Goal: Task Accomplishment & Management: Manage account settings

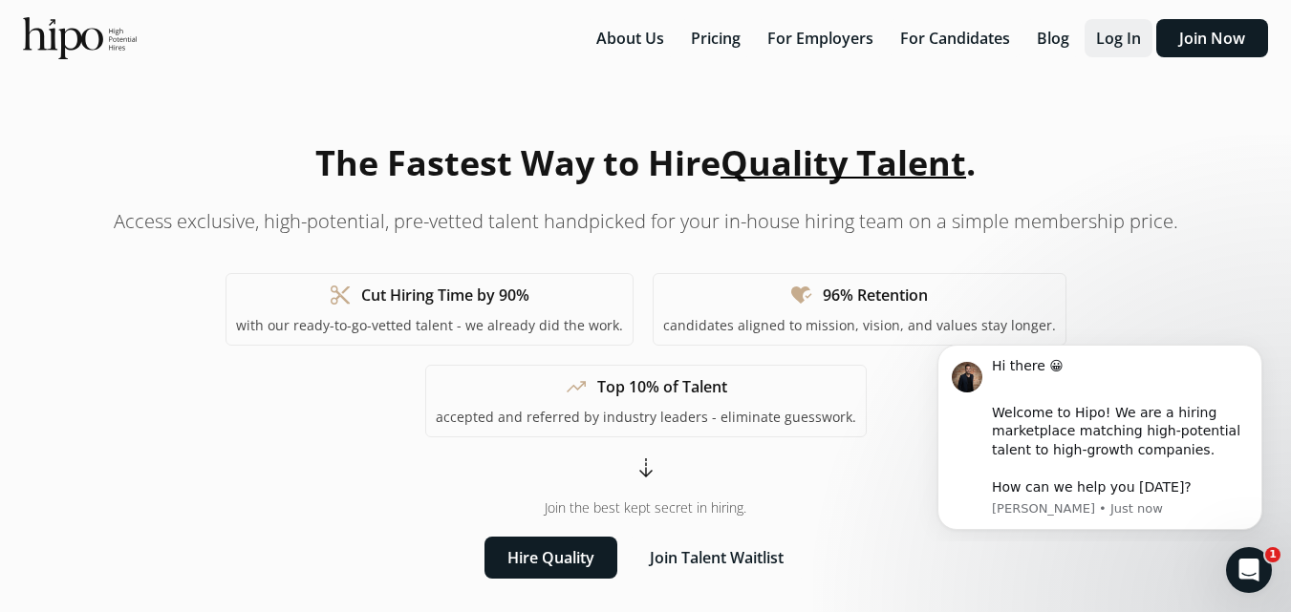
click at [1122, 38] on button "Log In" at bounding box center [1118, 38] width 68 height 38
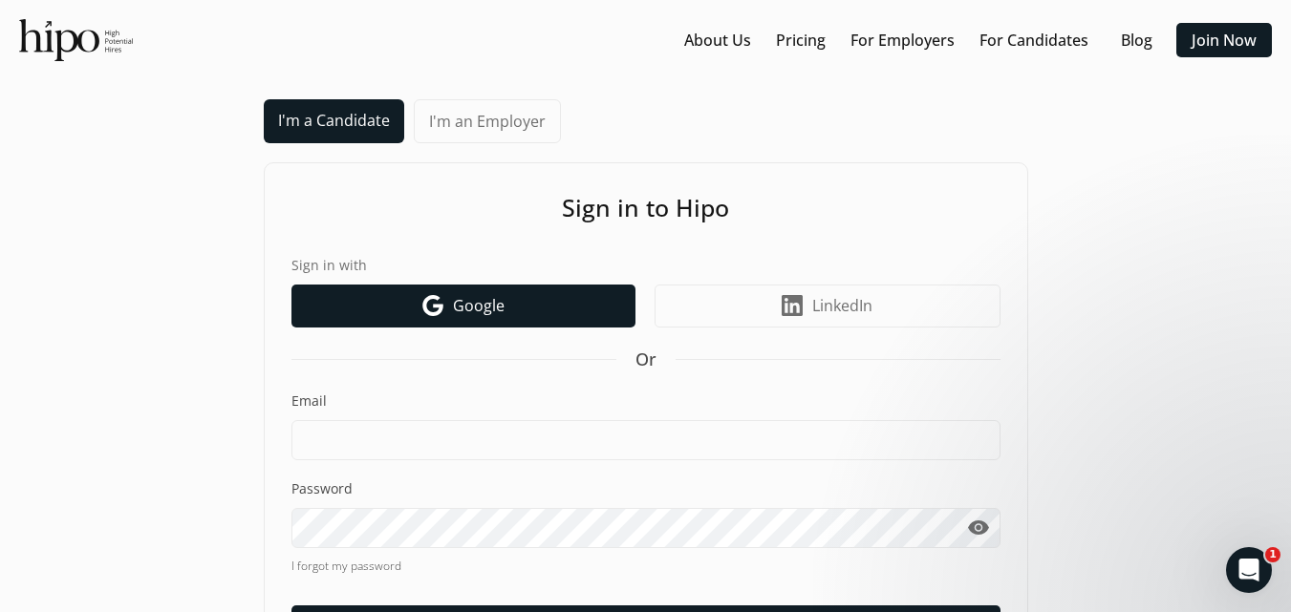
click at [503, 323] on link "Google icon Google" at bounding box center [463, 306] width 344 height 43
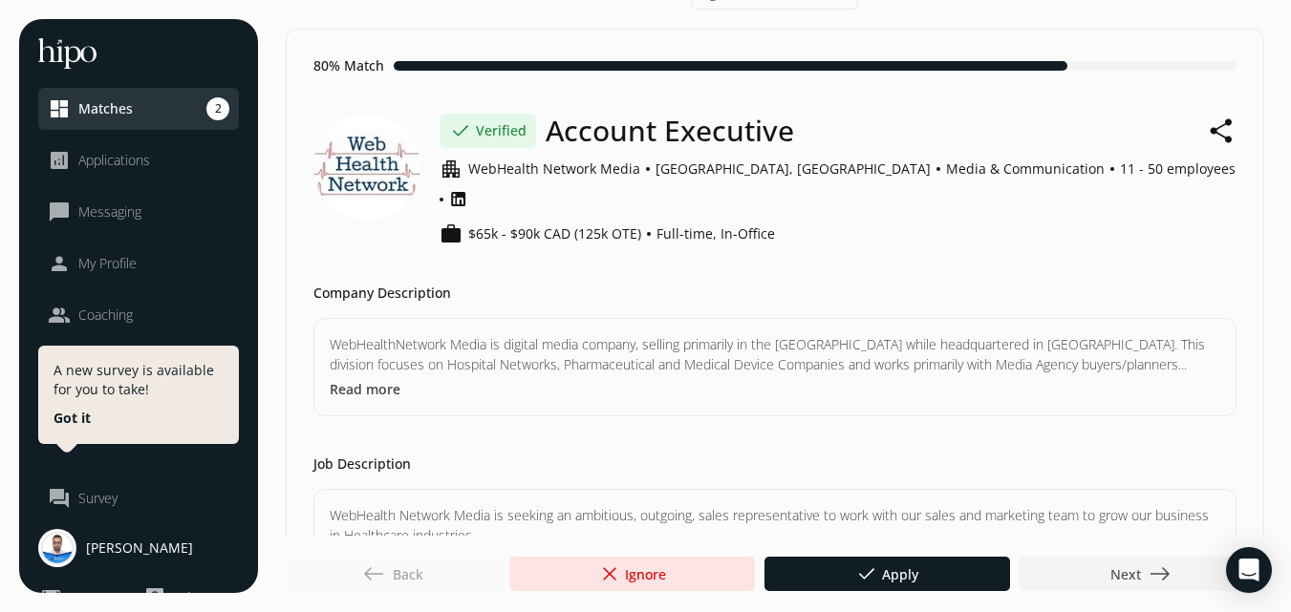
scroll to position [48, 0]
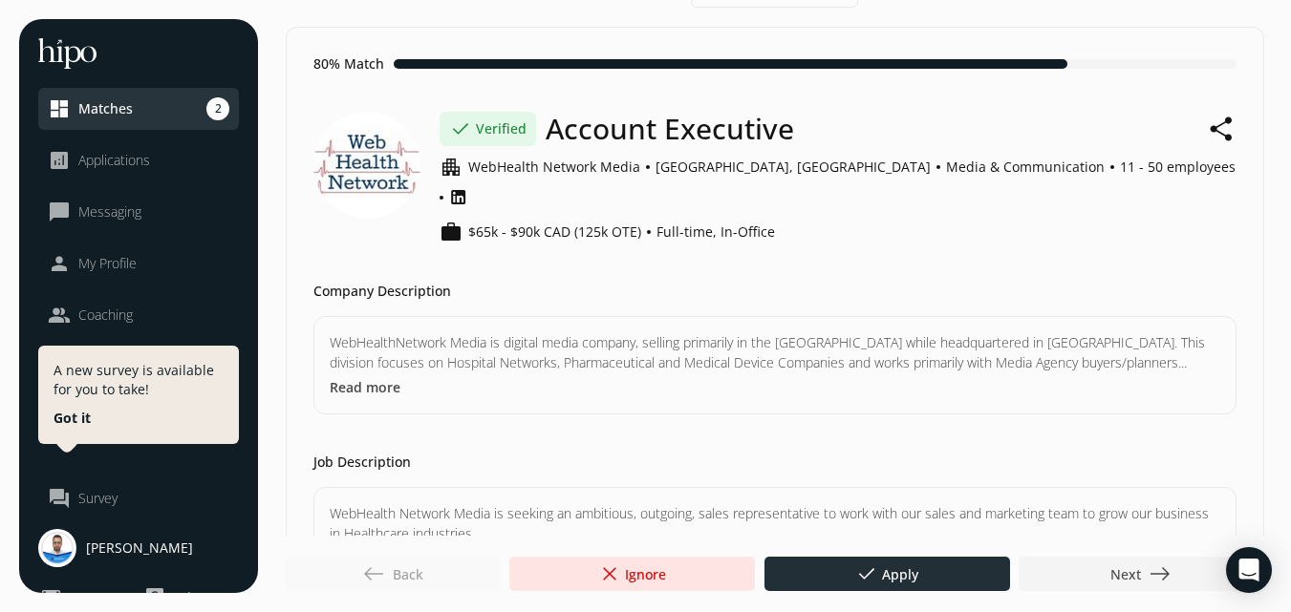
click at [834, 560] on div at bounding box center [887, 574] width 246 height 34
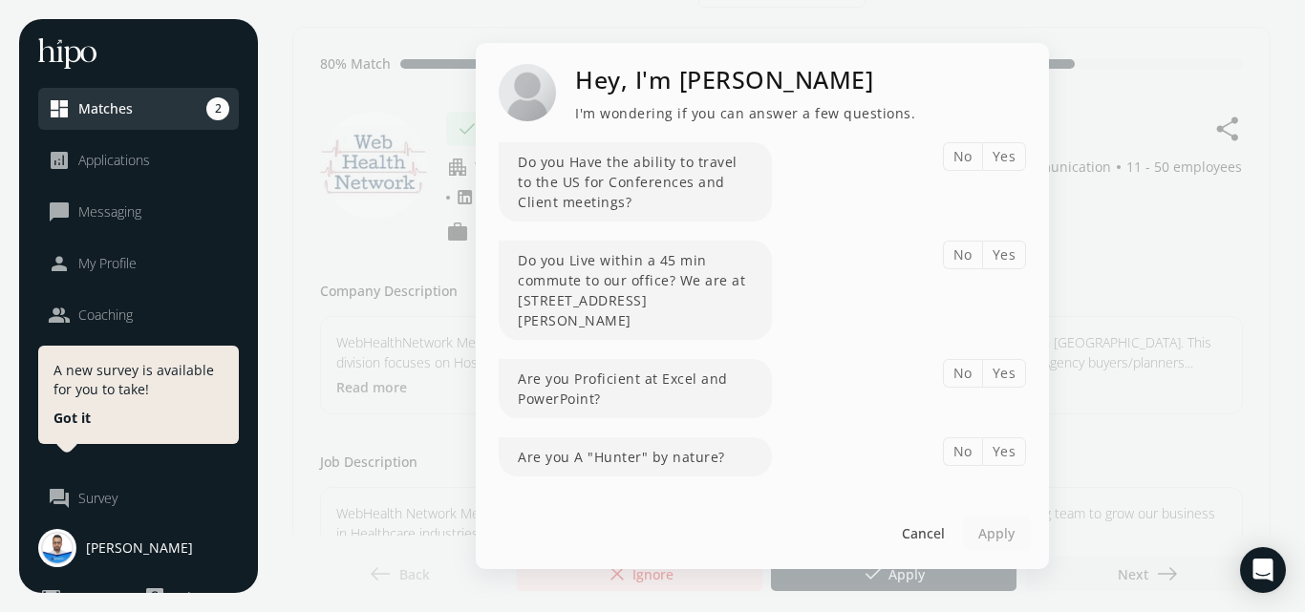
click at [1001, 157] on button "Yes" at bounding box center [1004, 156] width 45 height 29
click at [999, 258] on button "Yes" at bounding box center [1004, 255] width 45 height 29
click at [1009, 376] on button "Yes" at bounding box center [1004, 373] width 45 height 29
click at [1002, 457] on button "Yes" at bounding box center [1004, 452] width 45 height 29
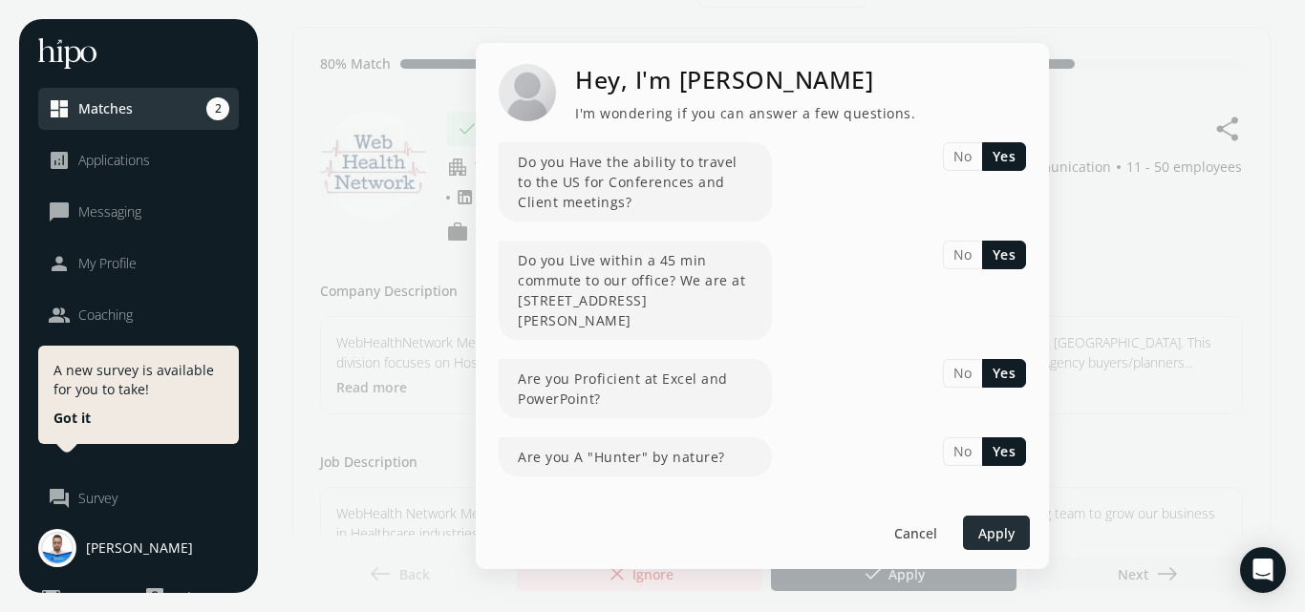
click at [995, 545] on div at bounding box center [996, 533] width 67 height 34
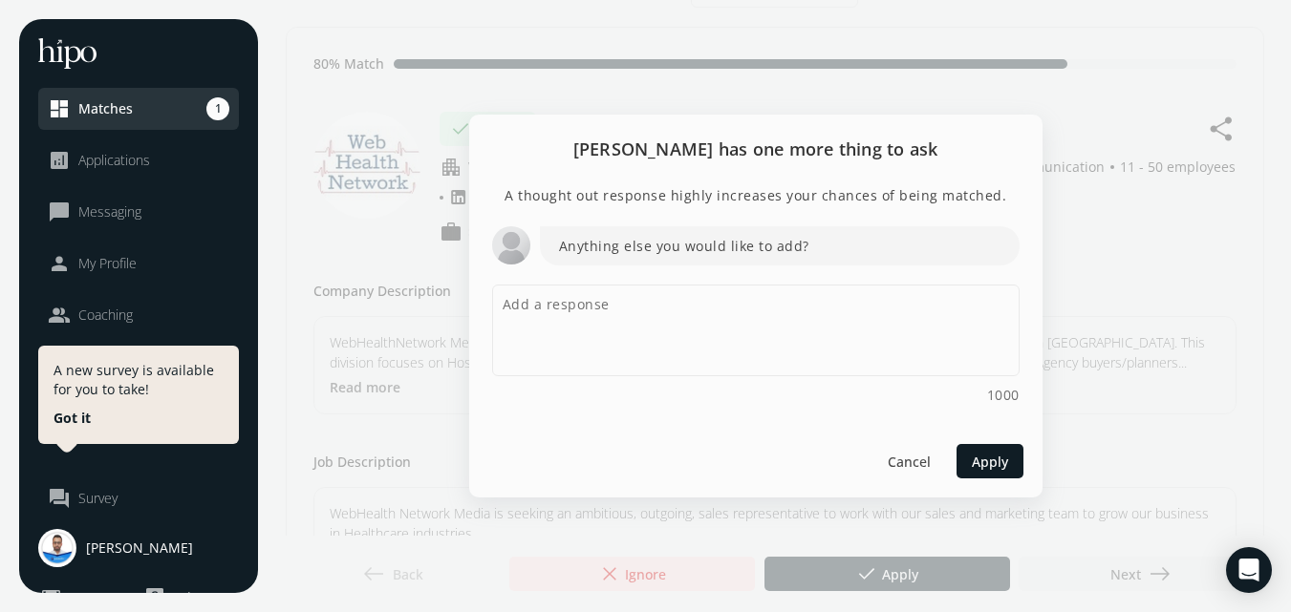
scroll to position [0, 0]
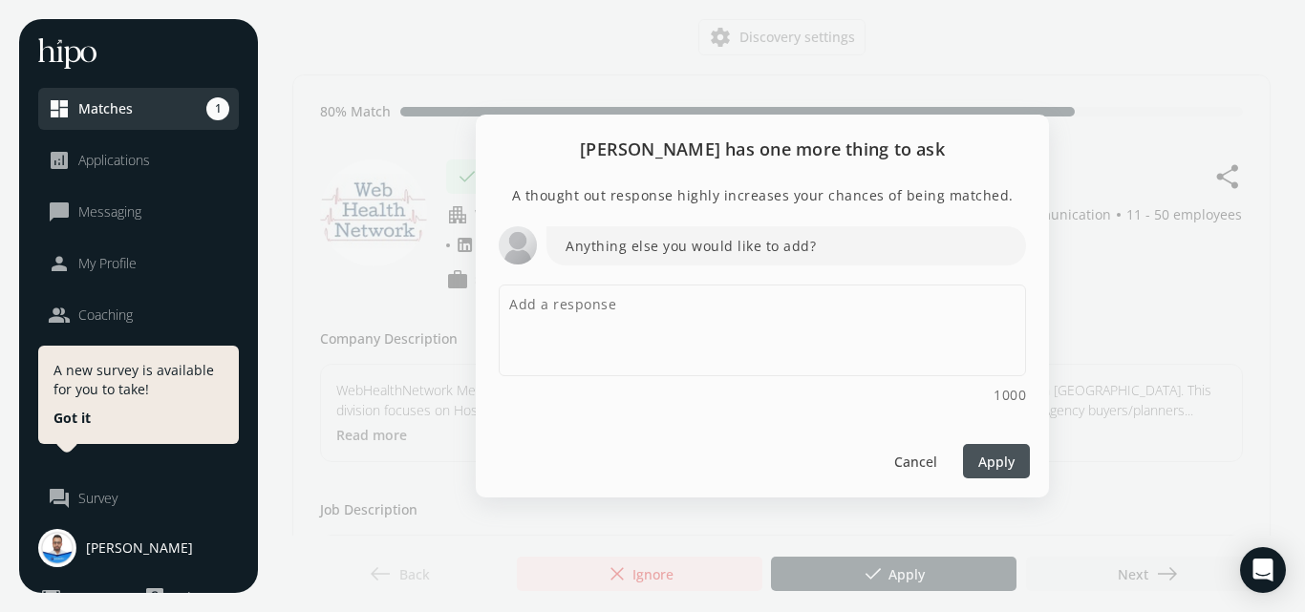
click at [993, 461] on span "Apply" at bounding box center [996, 461] width 36 height 20
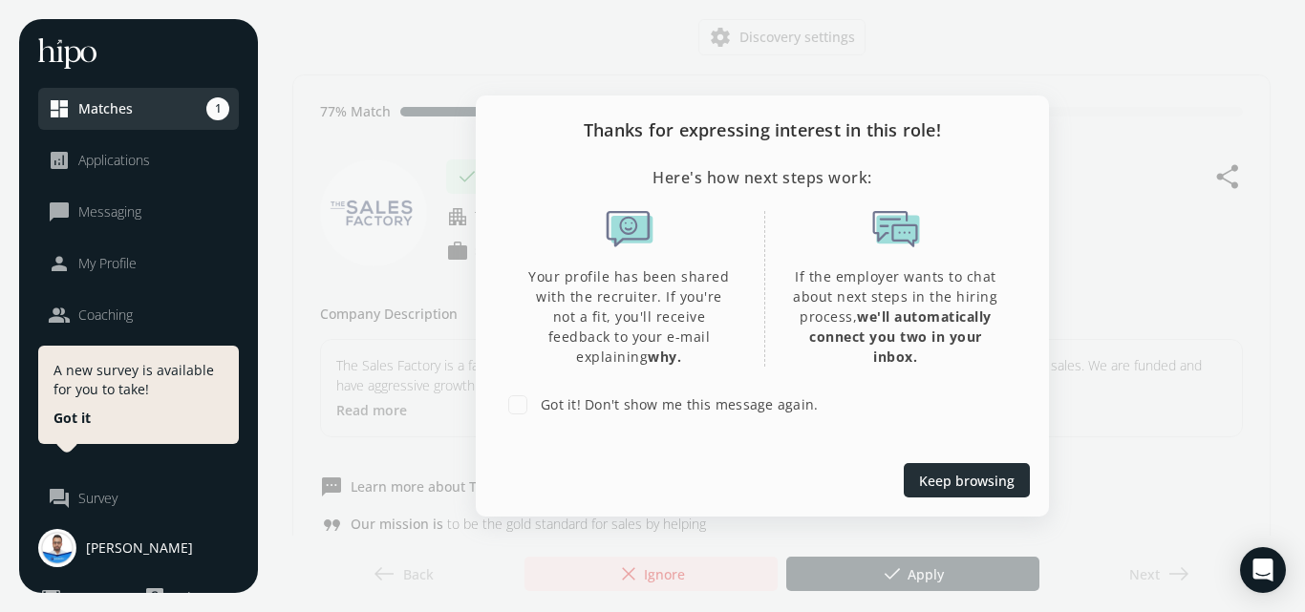
click at [933, 472] on span "Keep browsing" at bounding box center [967, 480] width 96 height 20
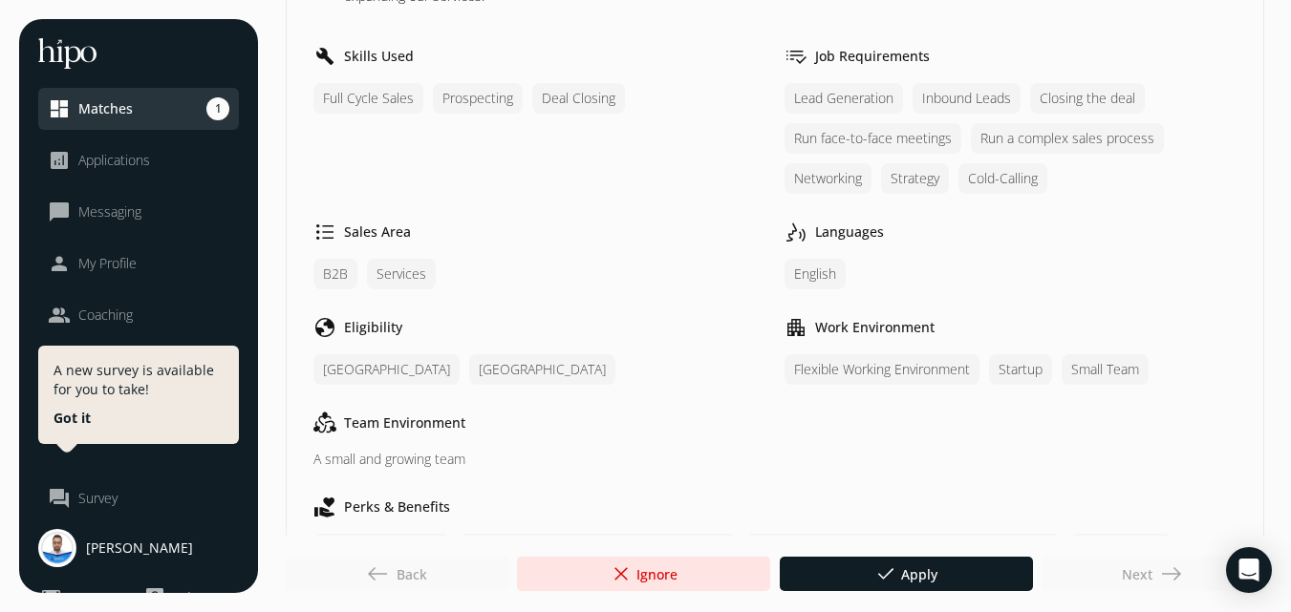
scroll to position [987, 0]
click at [613, 573] on span "close" at bounding box center [621, 574] width 23 height 23
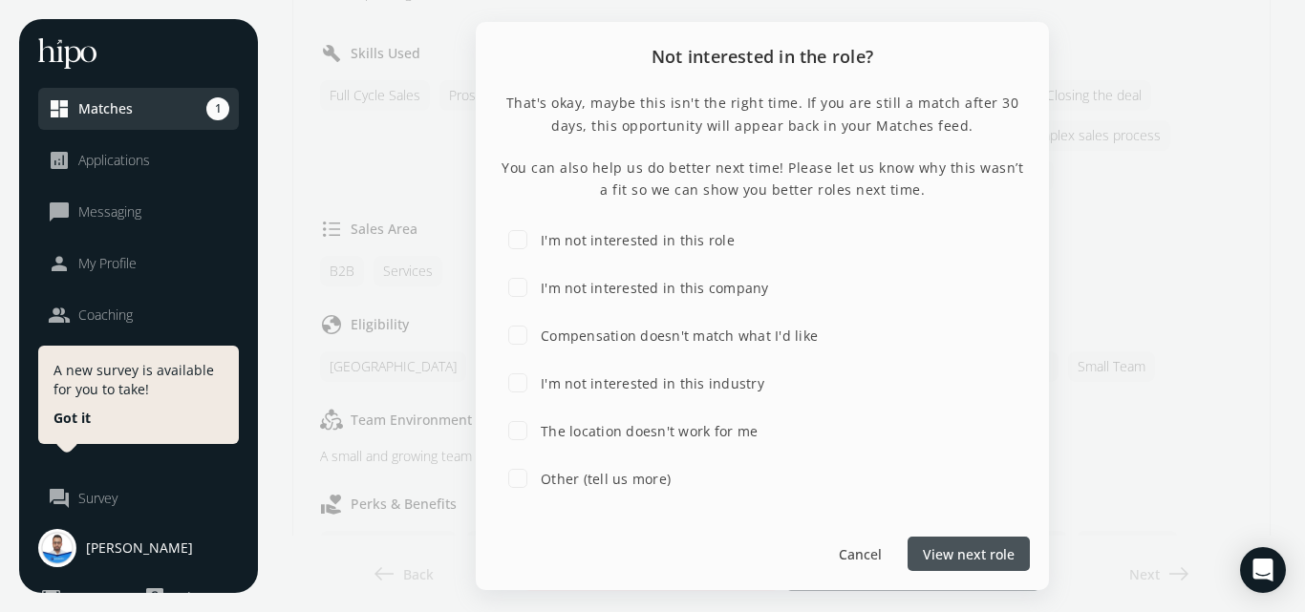
click at [929, 547] on span "View next role" at bounding box center [969, 555] width 92 height 20
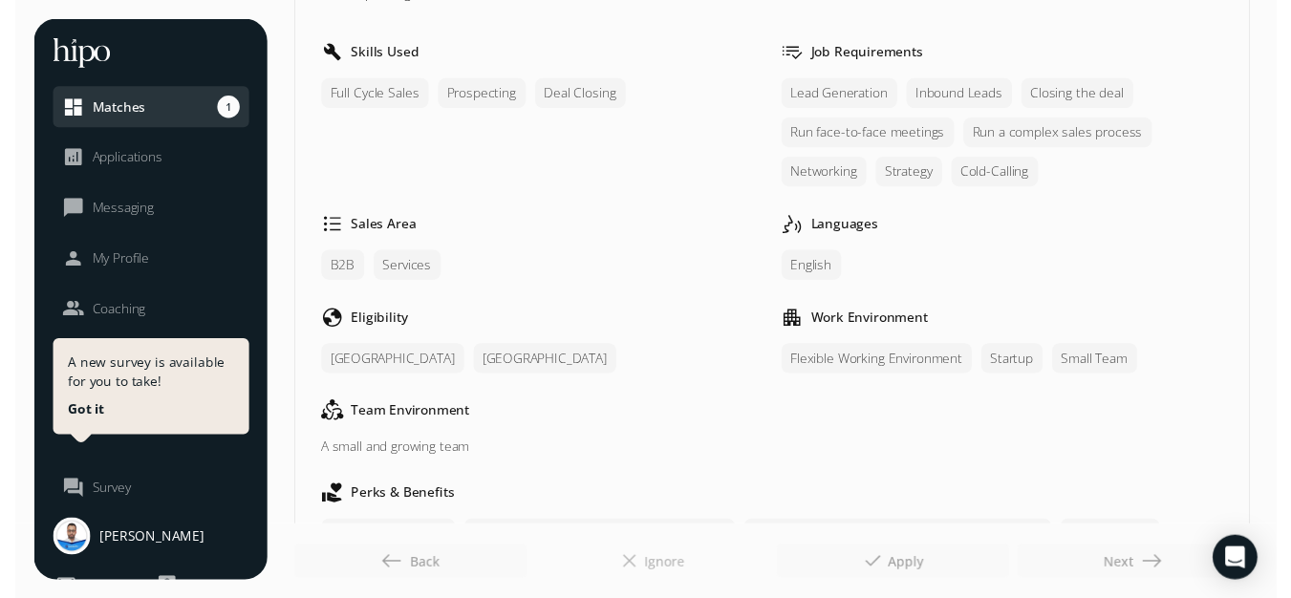
scroll to position [0, 0]
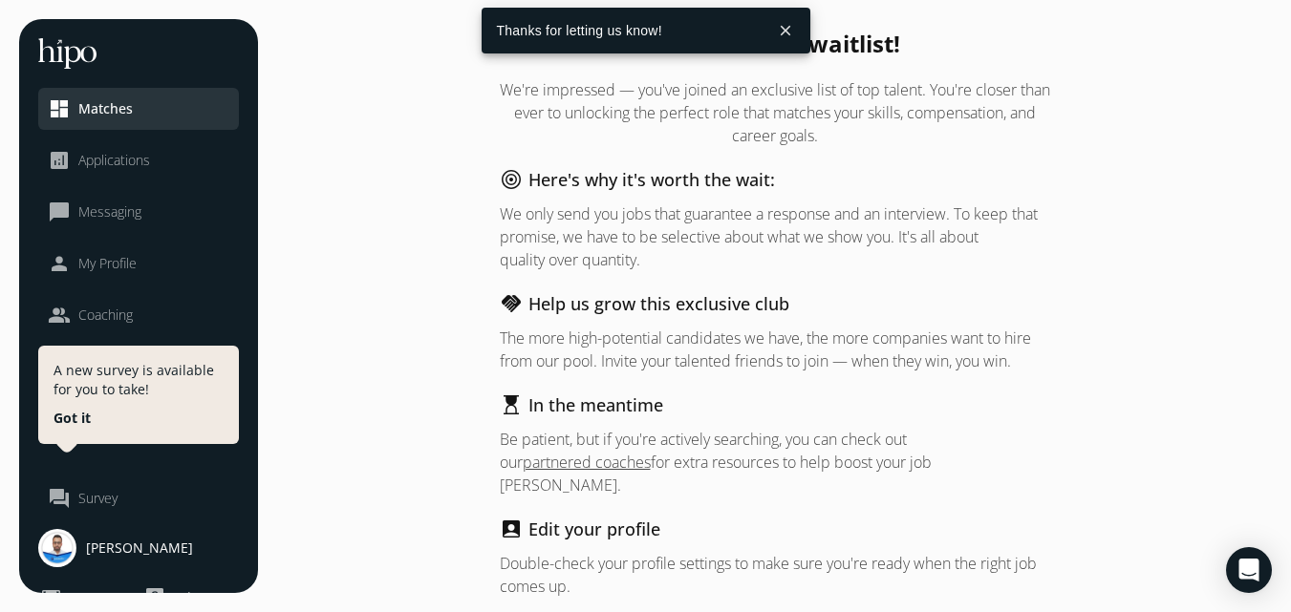
click at [148, 153] on span "Applications" at bounding box center [114, 160] width 72 height 19
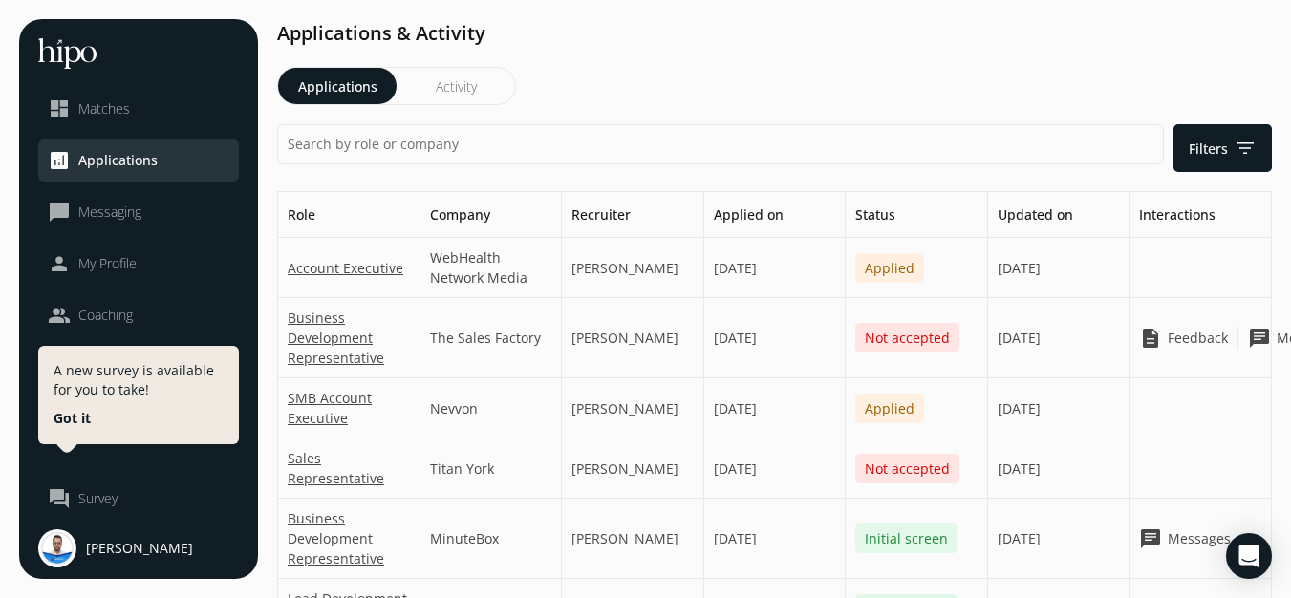
click at [95, 96] on li "dashboard Matches" at bounding box center [138, 109] width 201 height 42
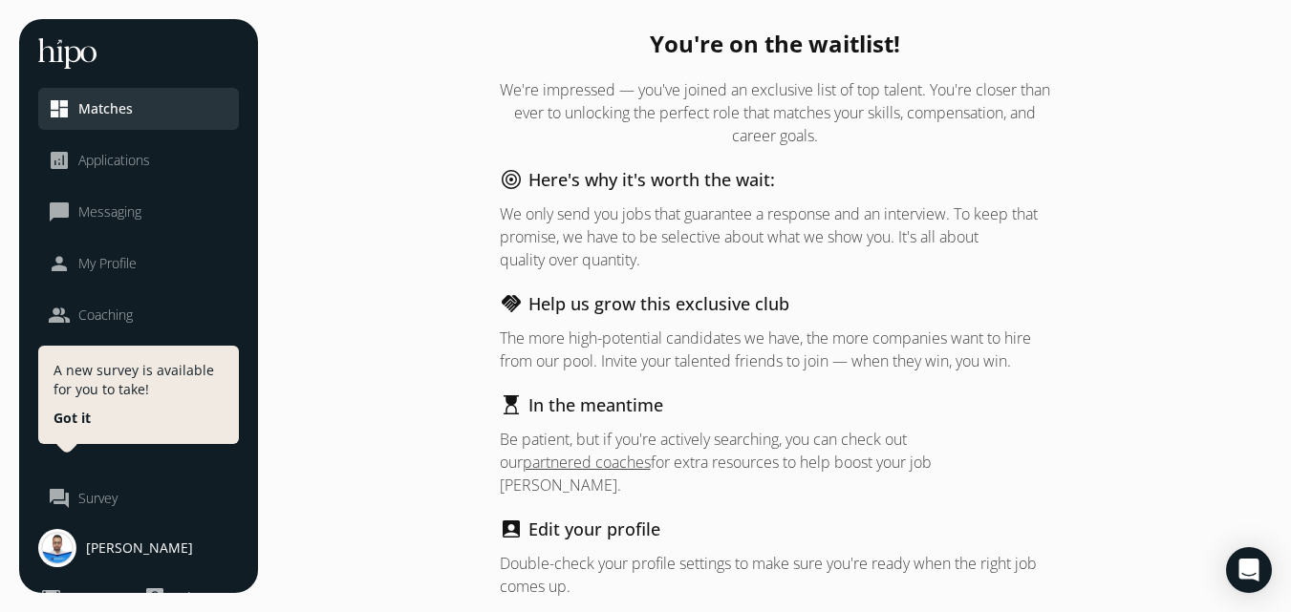
scroll to position [137, 0]
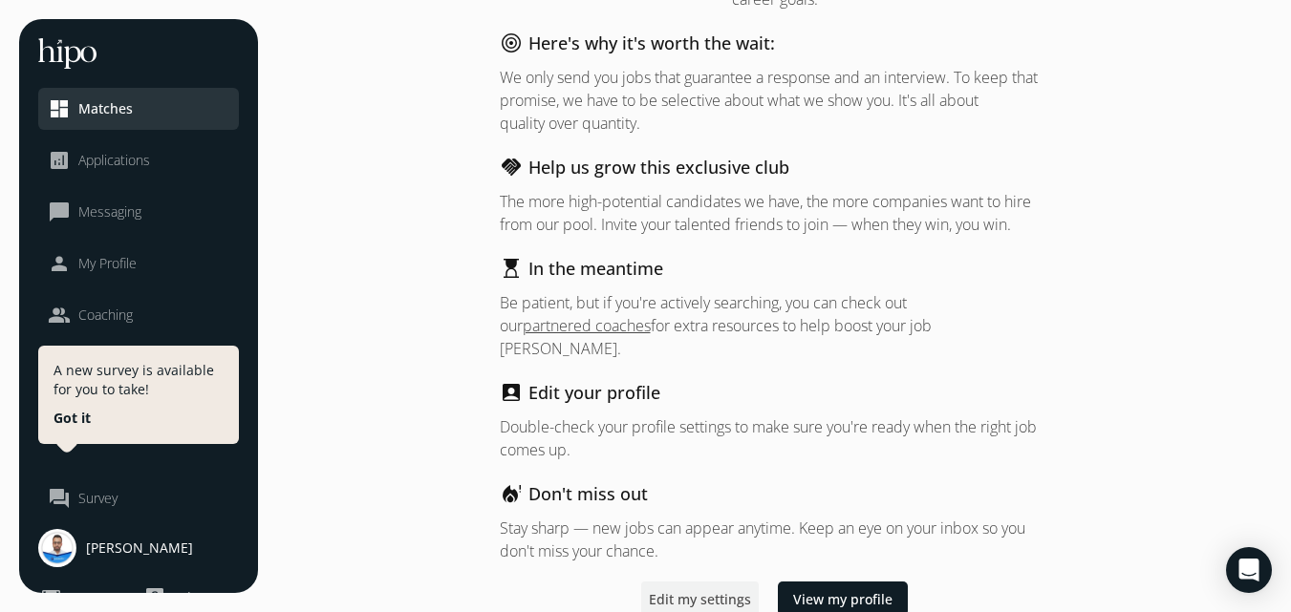
click at [717, 590] on span "Edit my settings" at bounding box center [700, 600] width 102 height 20
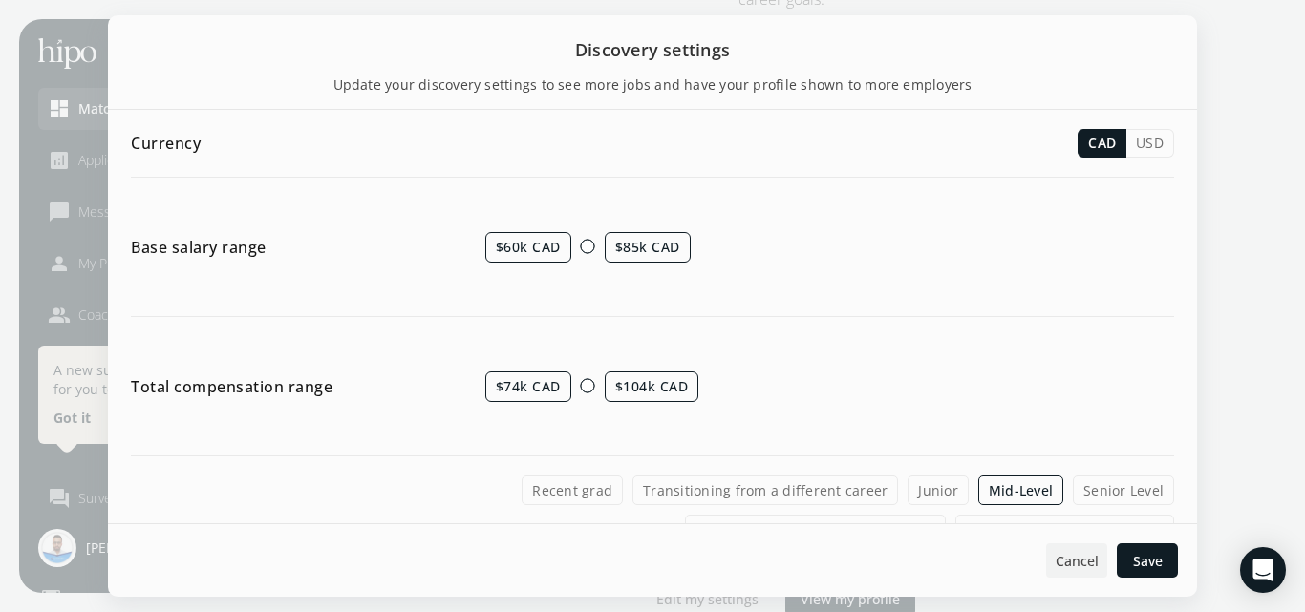
click at [1077, 568] on span "Cancel" at bounding box center [1077, 561] width 43 height 20
